Goal: Transaction & Acquisition: Purchase product/service

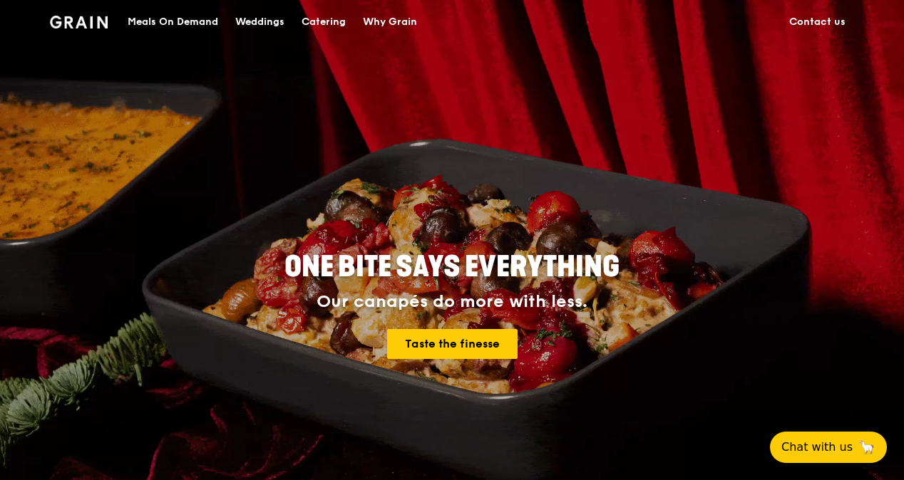
click at [321, 26] on div "Catering" at bounding box center [323, 22] width 44 height 43
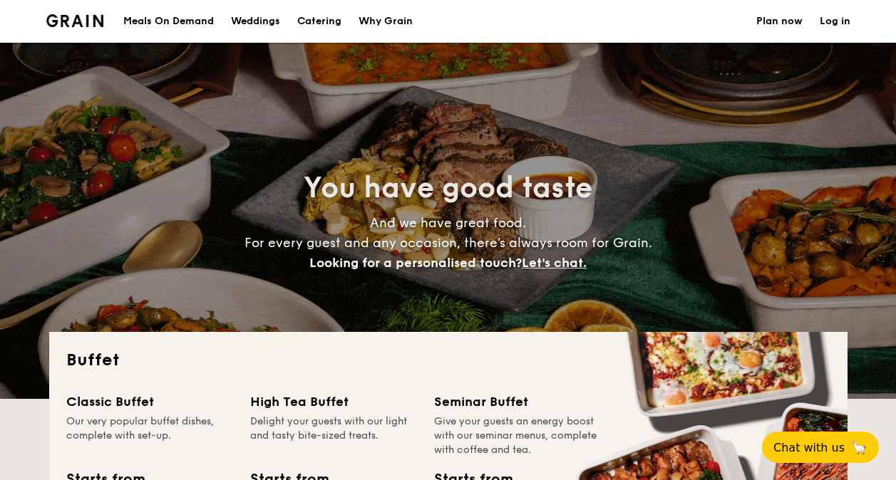
select select
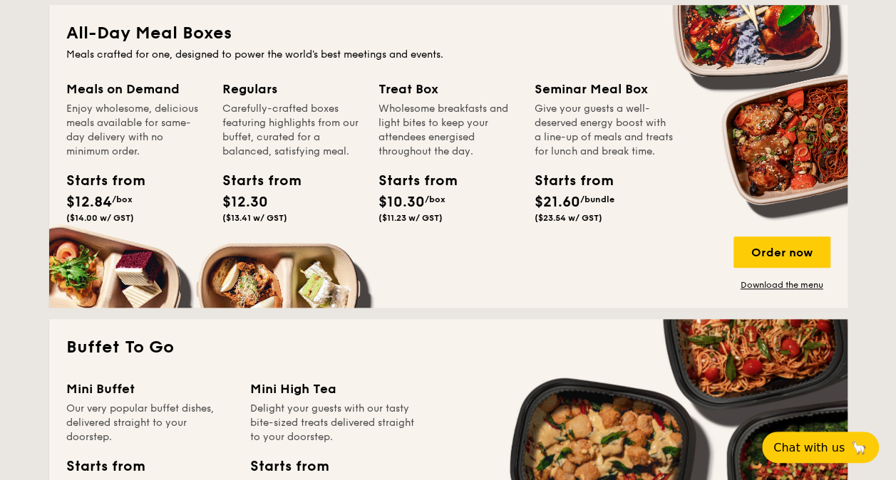
scroll to position [570, 0]
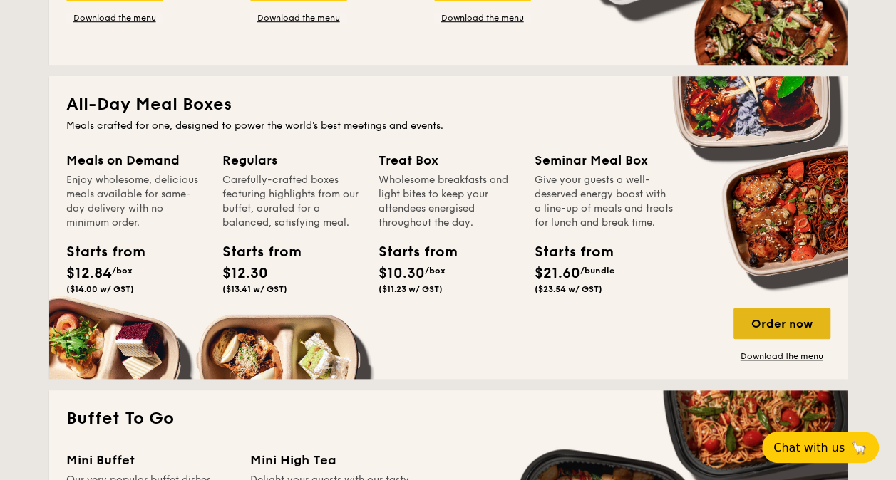
click at [764, 320] on div "Order now" at bounding box center [781, 323] width 97 height 31
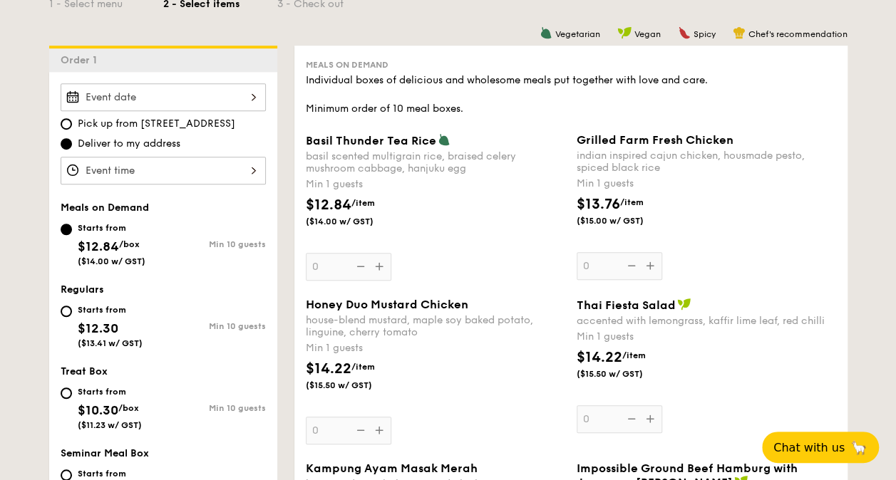
scroll to position [428, 0]
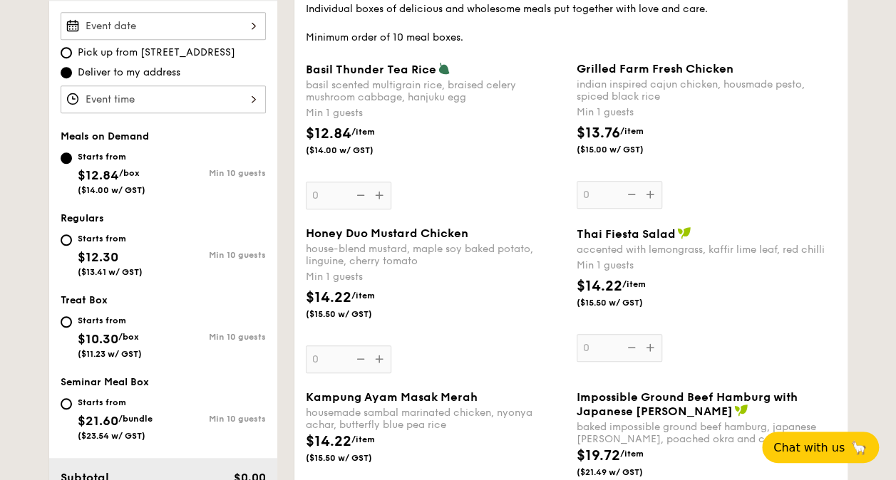
click at [813, 331] on div "Thai Fiesta Salad accented with lemongrass, kaffir lime leaf, red chilli Min 1 …" at bounding box center [706, 294] width 259 height 135
click at [662, 334] on input "0" at bounding box center [620, 348] width 86 height 28
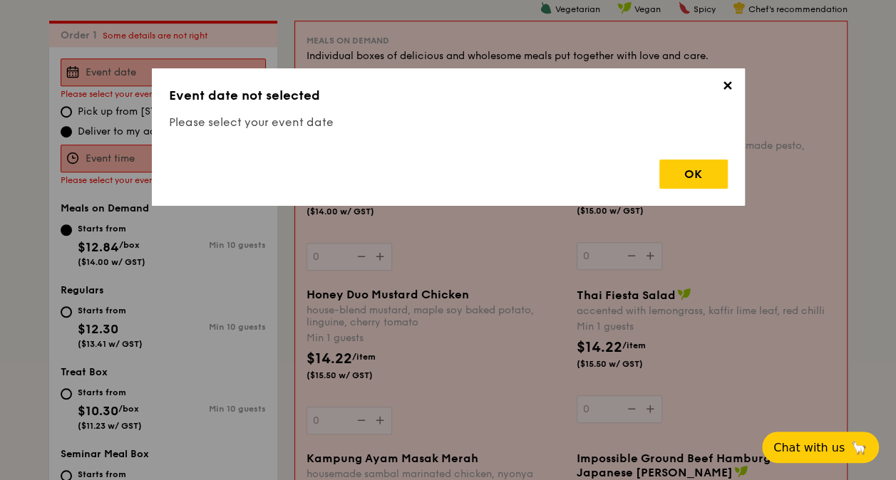
scroll to position [381, 0]
click at [723, 88] on span "✕" at bounding box center [728, 88] width 20 height 20
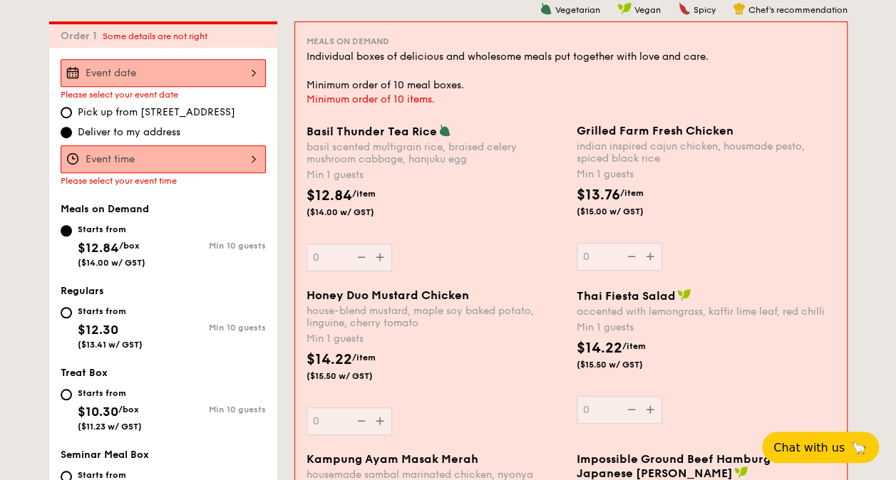
click at [743, 222] on div "$13.76 /item ($15.00 w/ GST)" at bounding box center [706, 210] width 270 height 50
click at [662, 243] on input "0" at bounding box center [620, 257] width 86 height 28
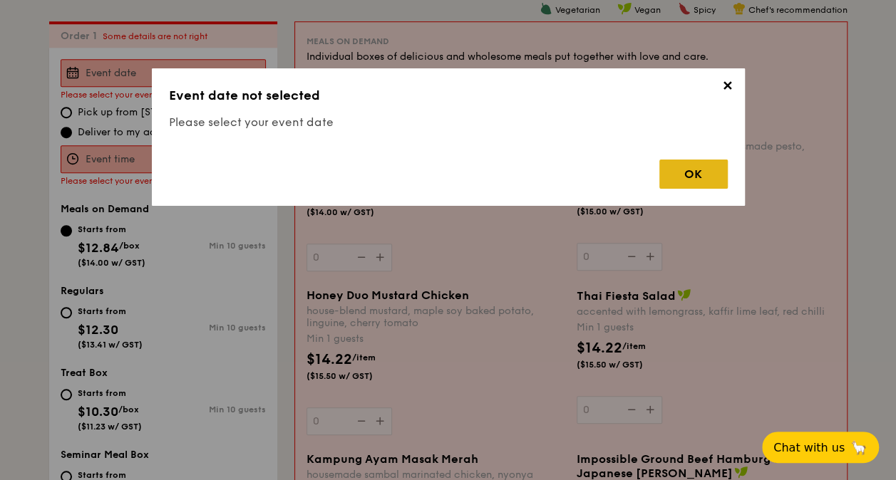
click at [706, 171] on div "OK" at bounding box center [693, 174] width 68 height 29
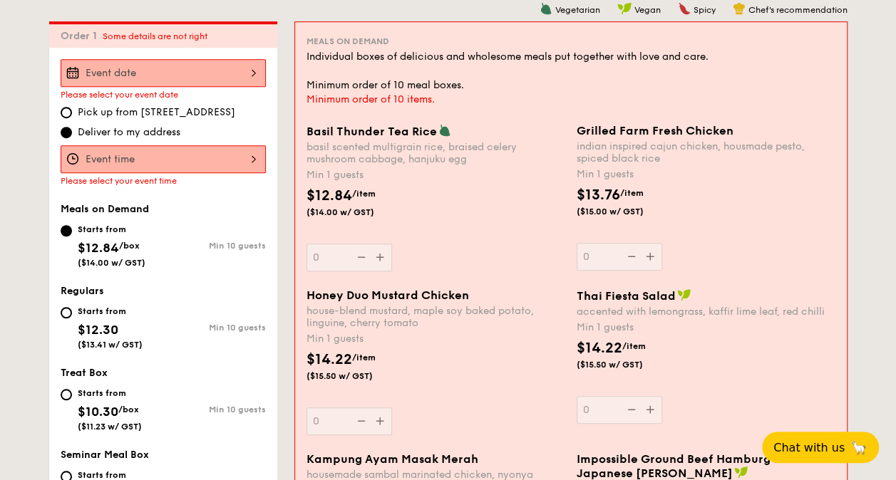
scroll to position [523, 0]
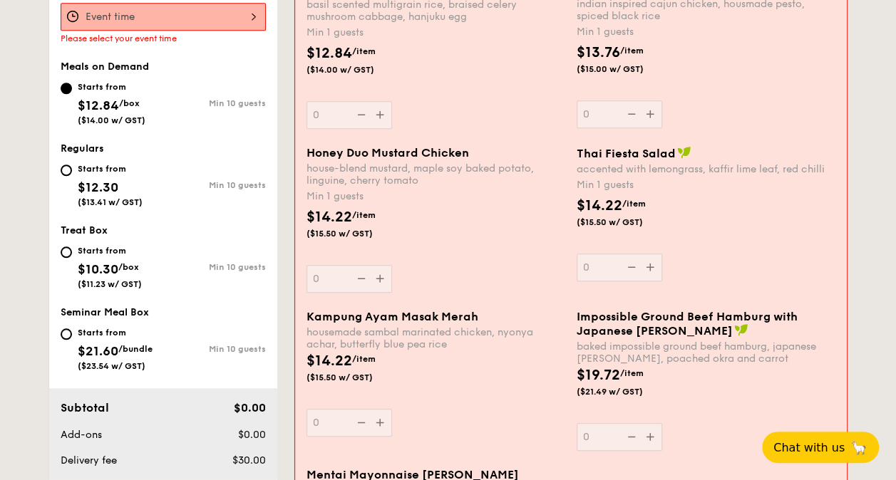
click at [314, 155] on span "Honey Duo Mustard Chicken" at bounding box center [387, 153] width 163 height 14
click at [314, 265] on input "0" at bounding box center [349, 279] width 86 height 28
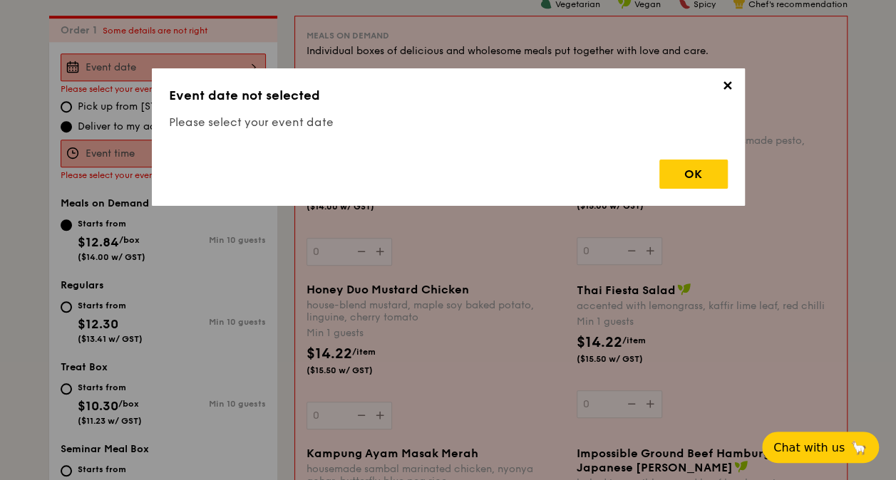
scroll to position [381, 0]
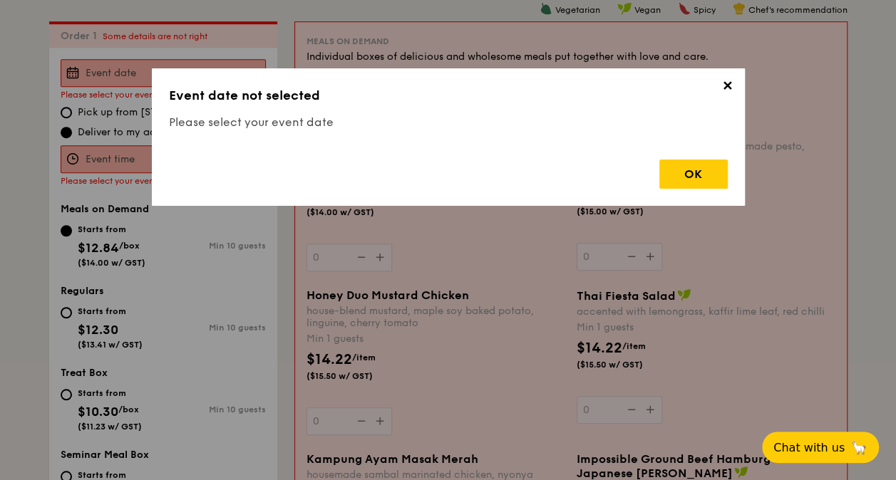
click at [732, 88] on span "✕" at bounding box center [728, 88] width 20 height 20
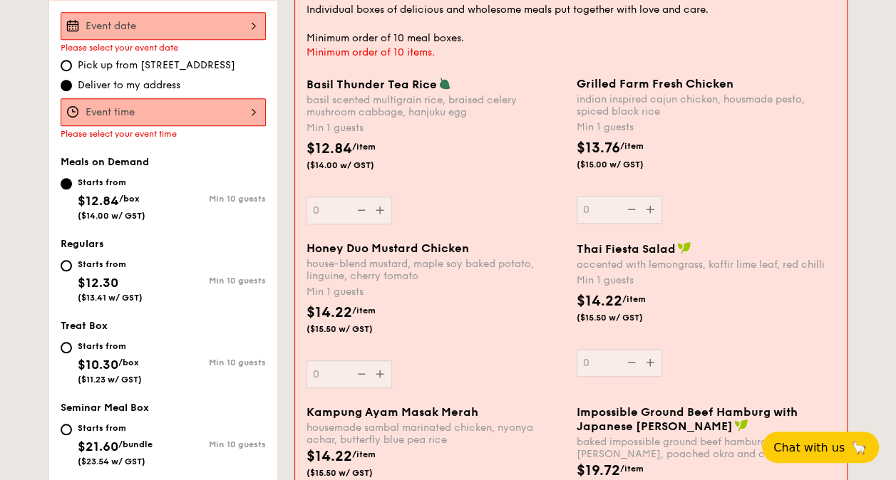
scroll to position [570, 0]
